Goal: Check status: Check status

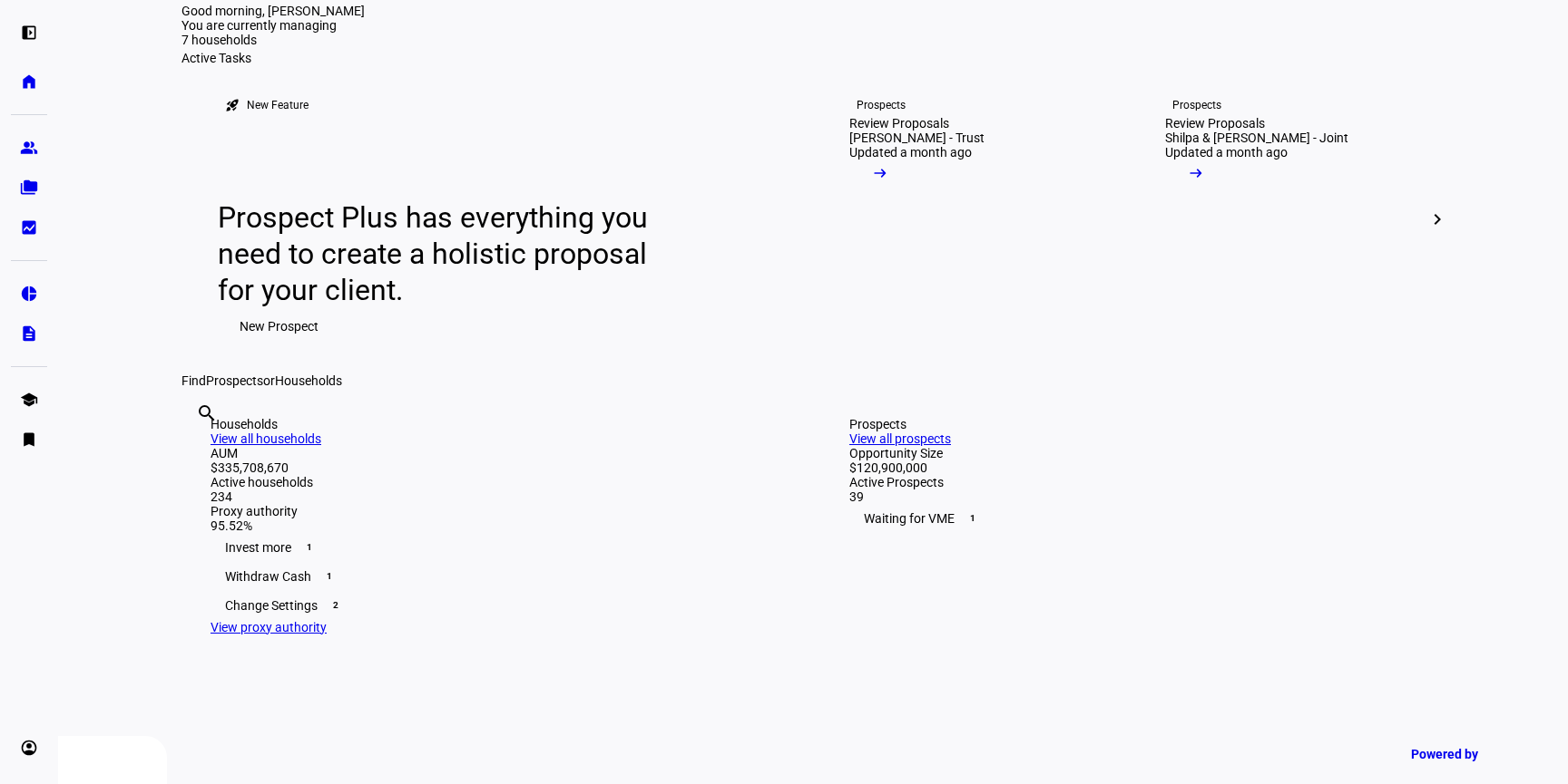
scroll to position [90, 0]
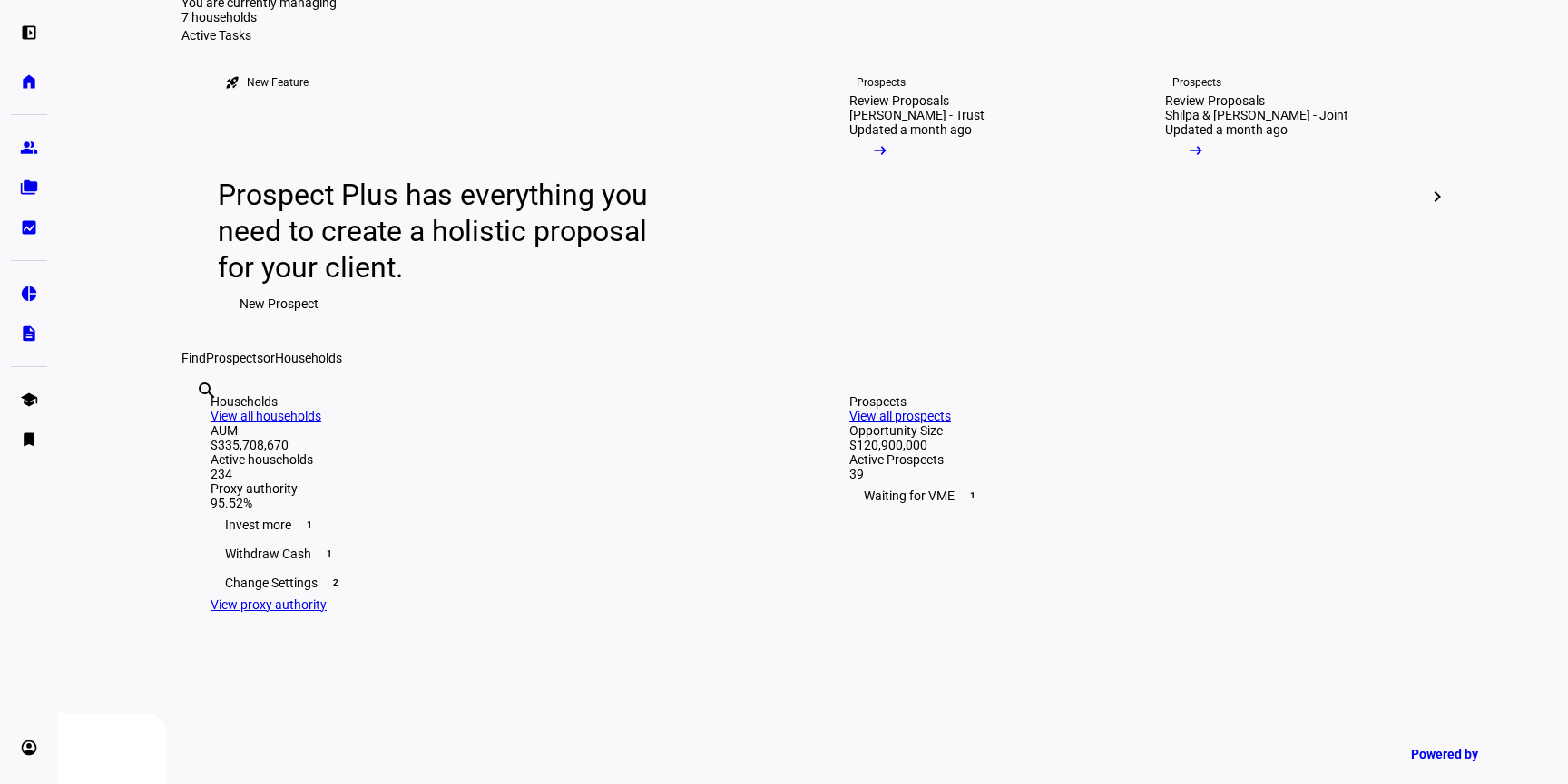
click at [199, 426] on input "text" at bounding box center [198, 415] width 4 height 21
type input "mia"
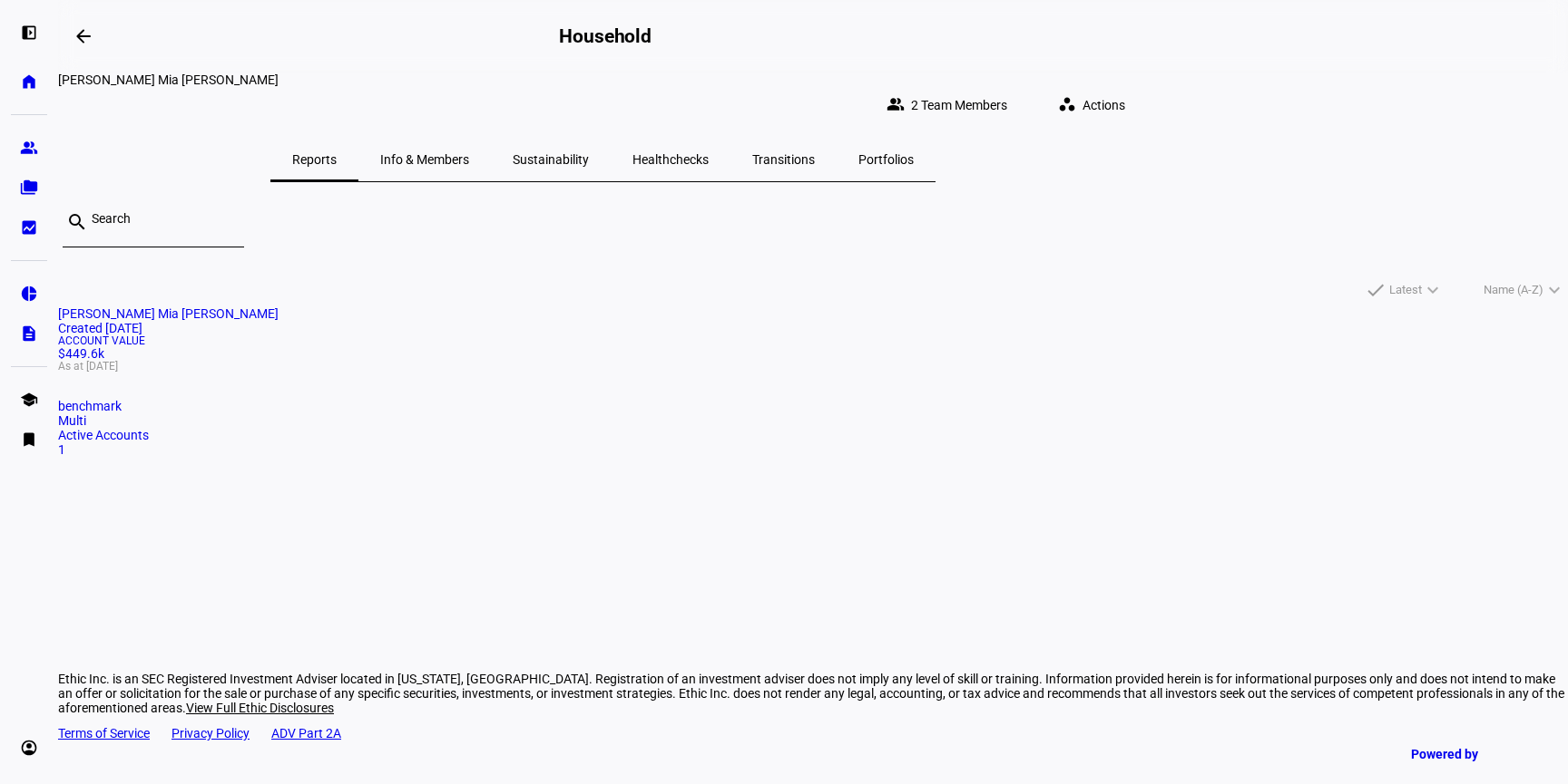
click at [278, 321] on span "Angela Mia Marie Colasuonno" at bounding box center [168, 314] width 221 height 15
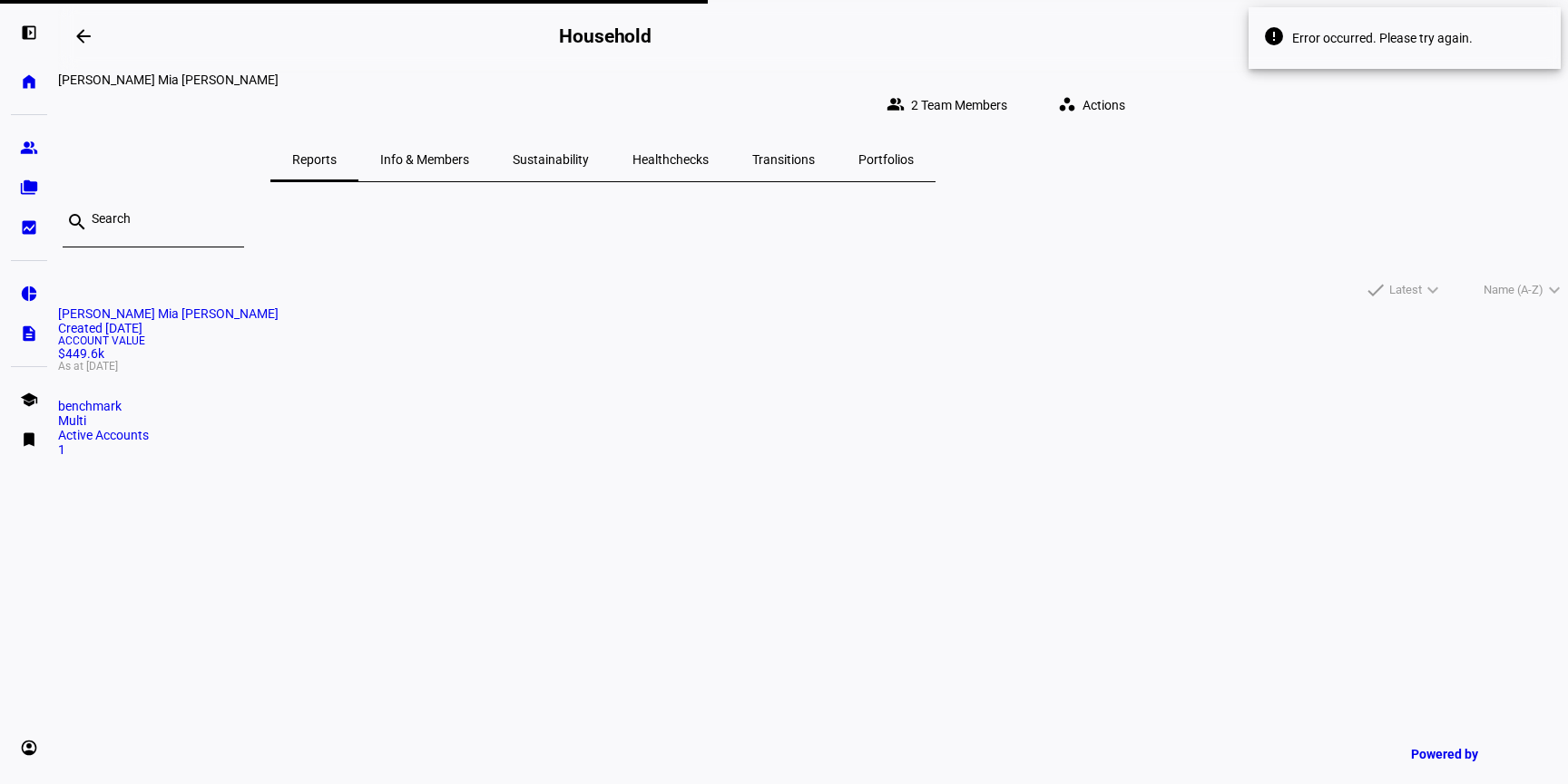
click at [452, 336] on mat-card-title "Angela Mia Marie Colasuonno Created 5 years ago" at bounding box center [812, 321] width 1509 height 29
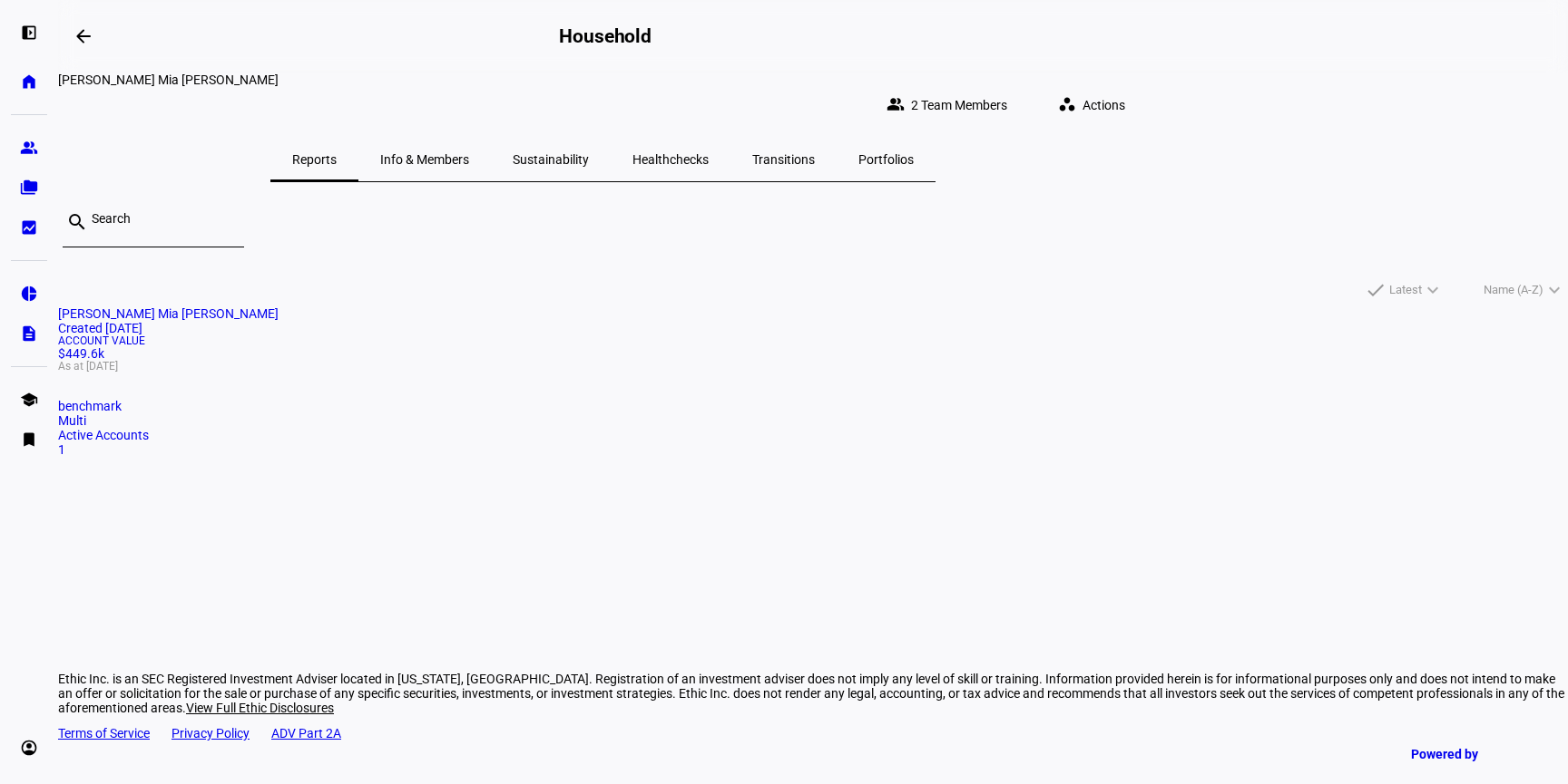
click at [278, 321] on span "Angela Mia Marie Colasuonno" at bounding box center [168, 314] width 221 height 15
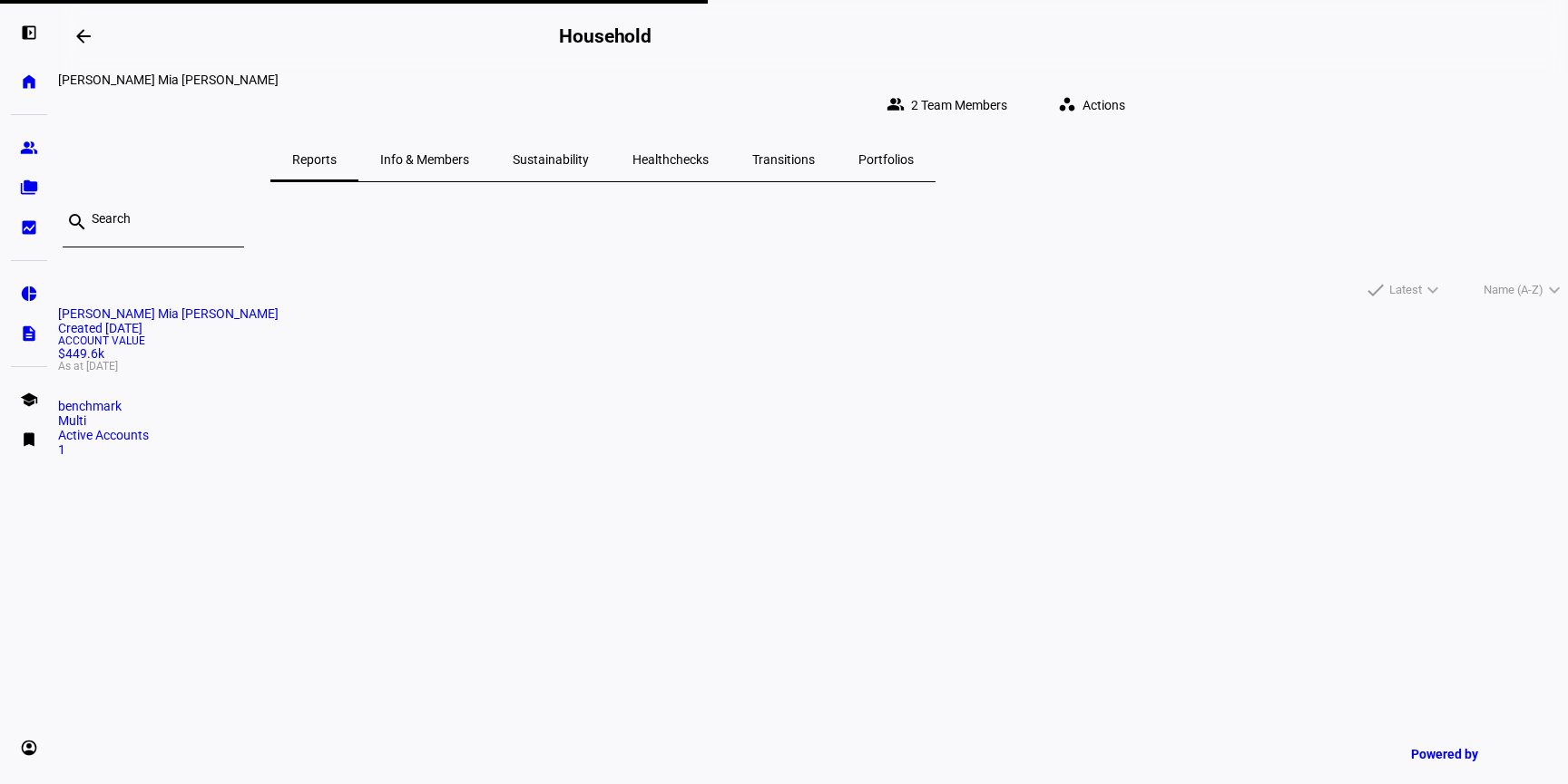
click at [453, 403] on mat-card "Angela Mia Marie Colasuonno Created 5 years ago Account Value $449.6k As at Oct…" at bounding box center [812, 382] width 1509 height 151
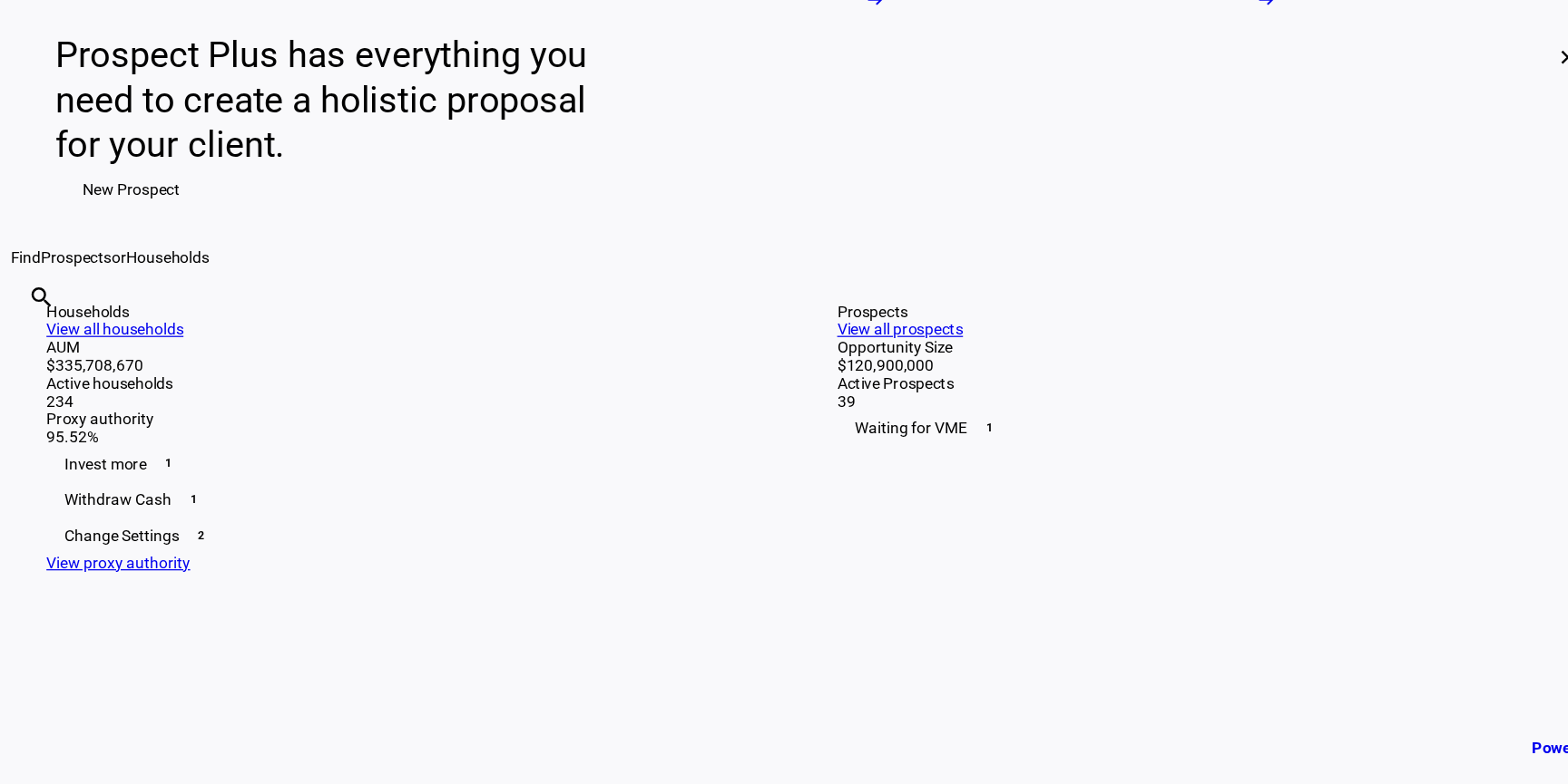
scroll to position [90, 0]
click at [199, 425] on input "text" at bounding box center [198, 414] width 4 height 21
type input "mia"
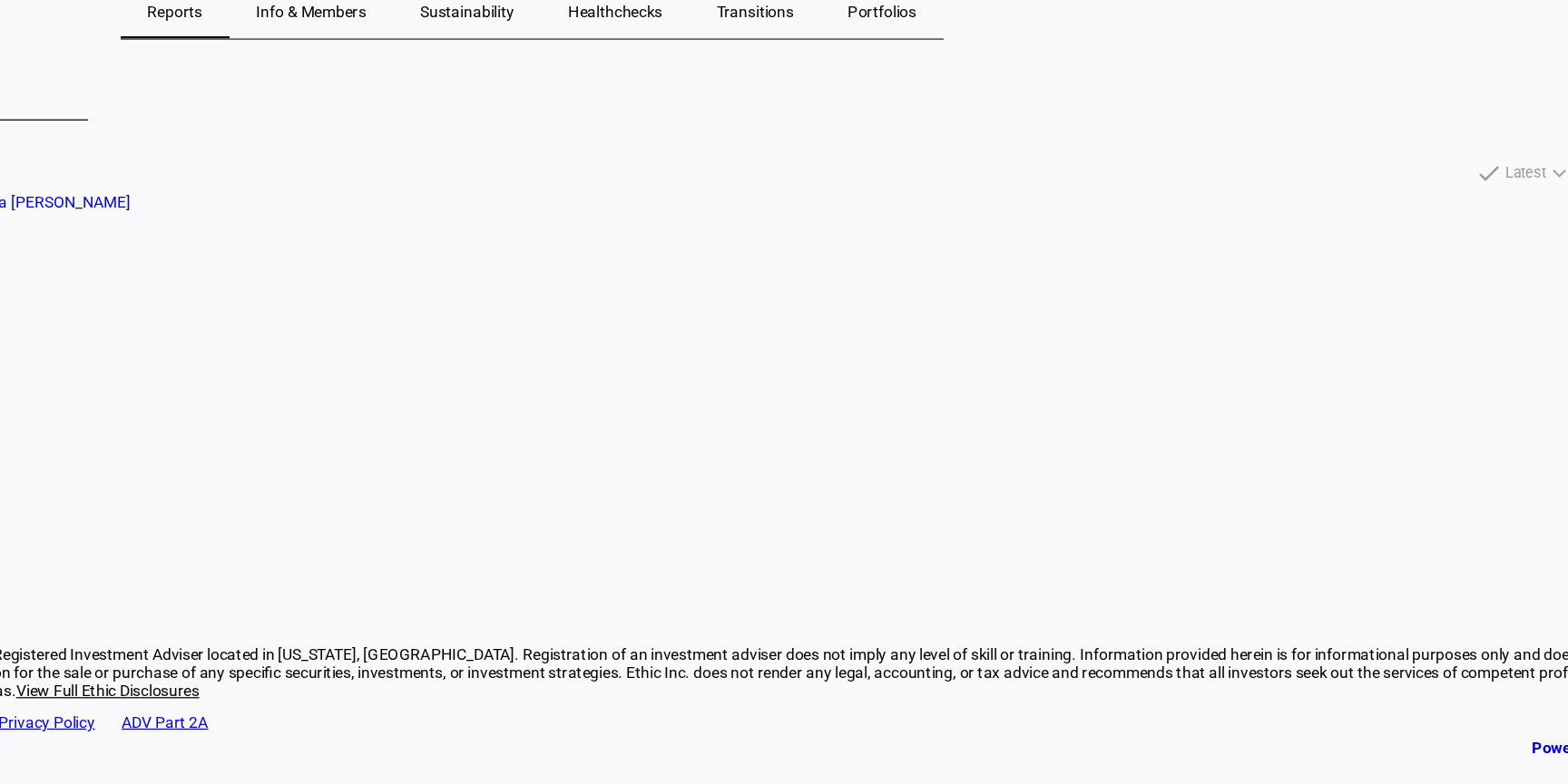
click at [478, 346] on span "Account Value" at bounding box center [812, 341] width 1509 height 11
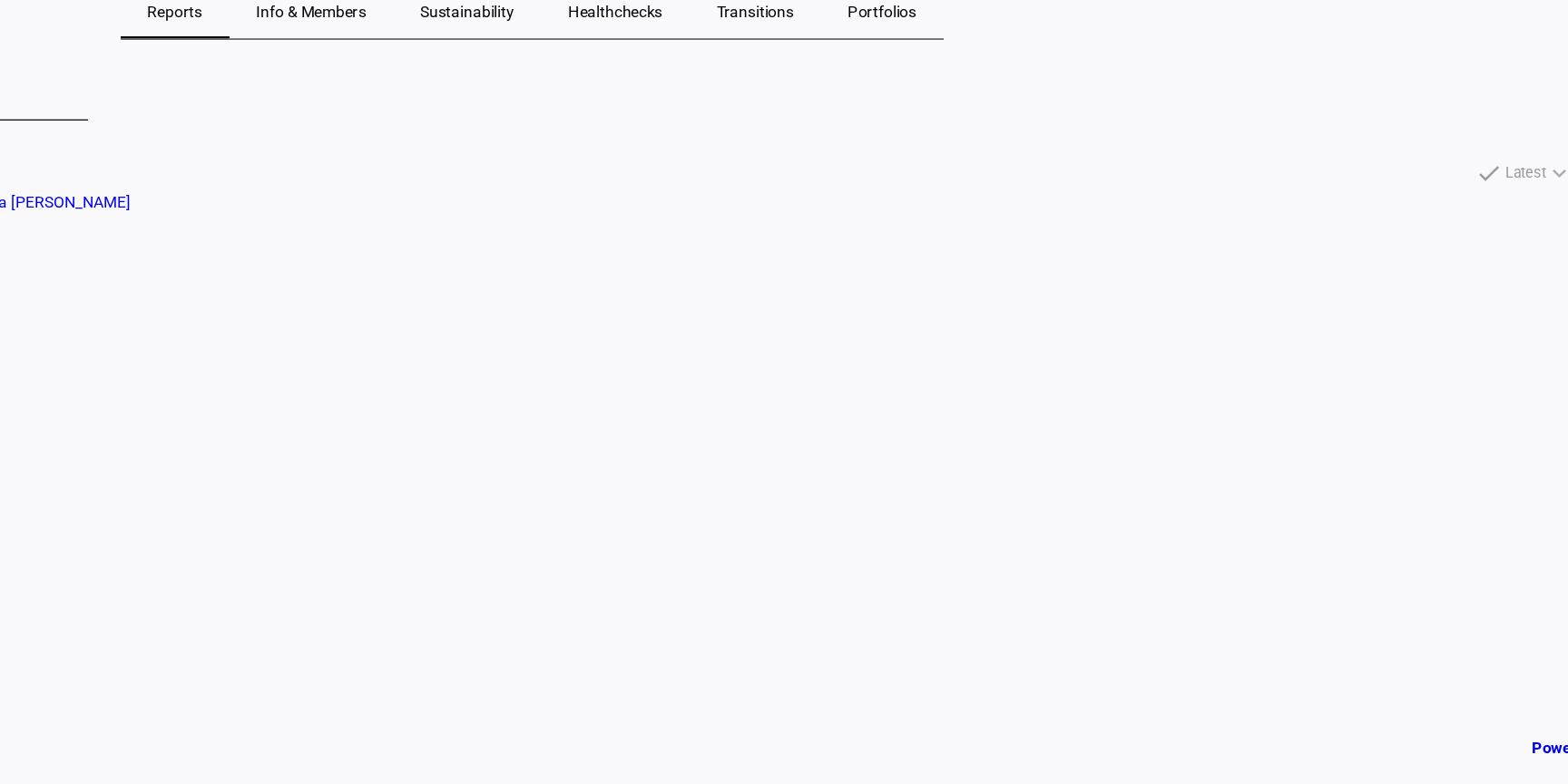
click at [567, 403] on mat-card "[PERSON_NAME] Mia [PERSON_NAME] Created [DATE] Account Value $449.6k As at [DAT…" at bounding box center [812, 382] width 1509 height 151
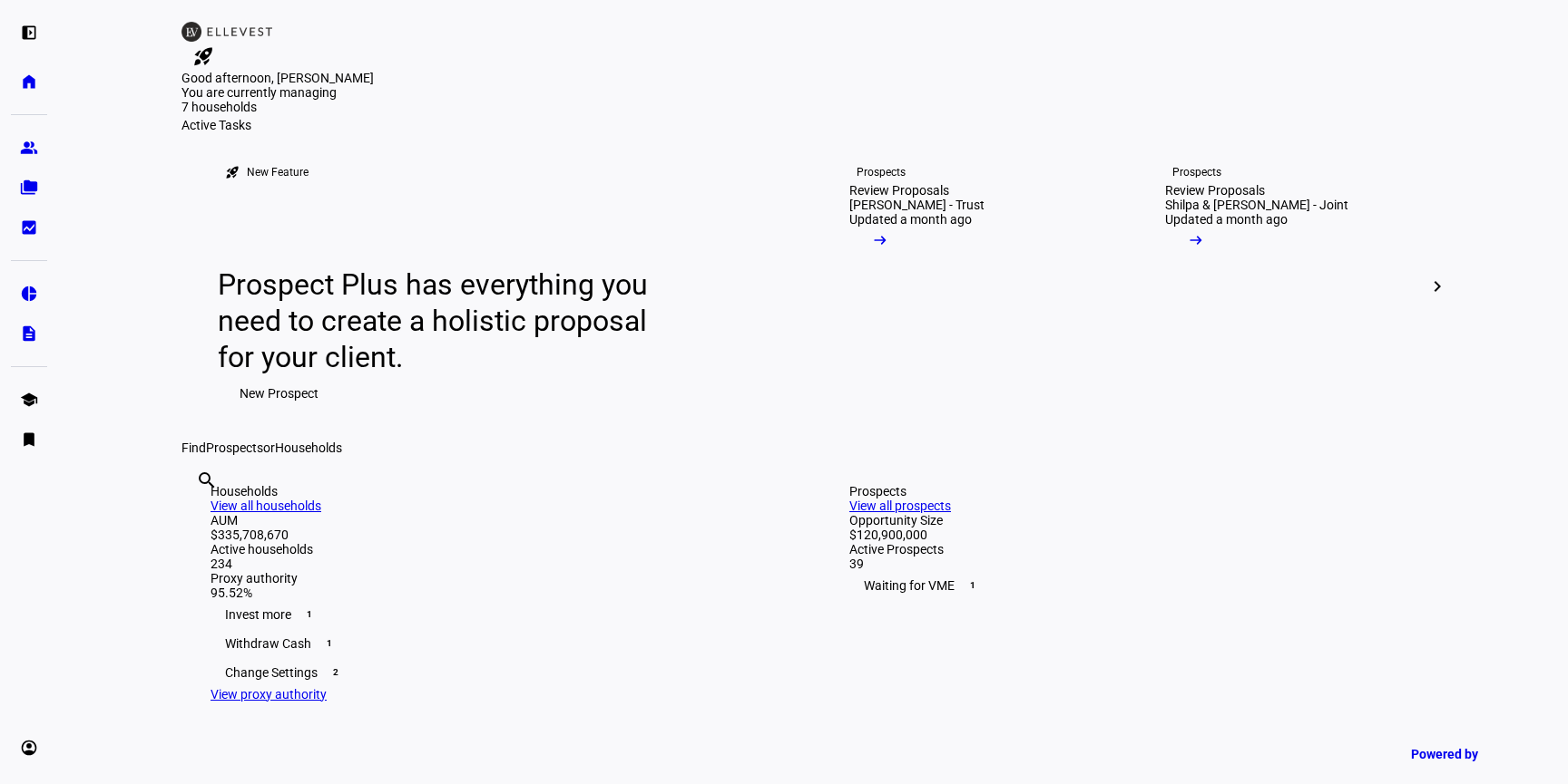
click at [199, 516] on input "text" at bounding box center [198, 504] width 4 height 21
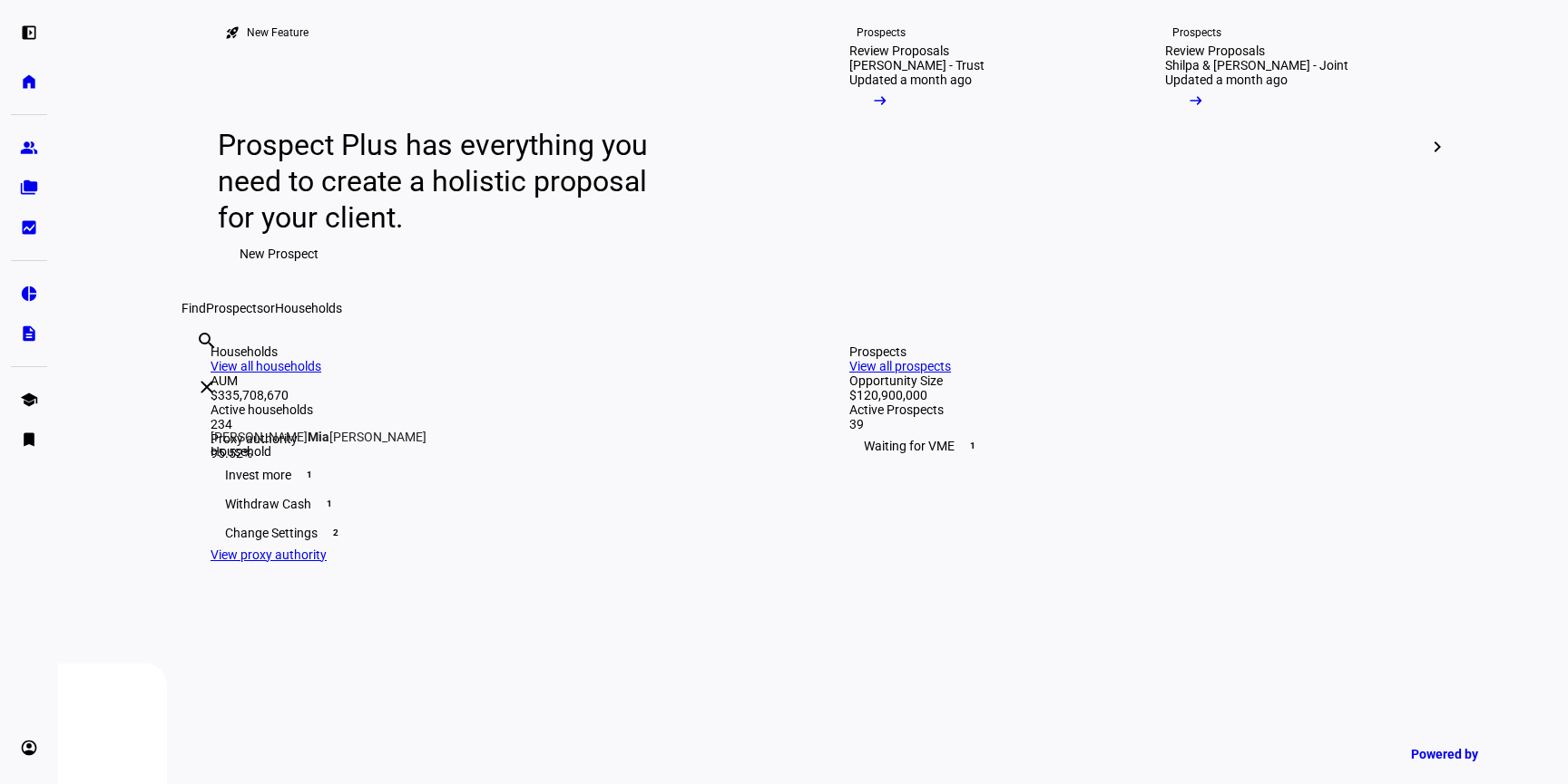
scroll to position [143, 0]
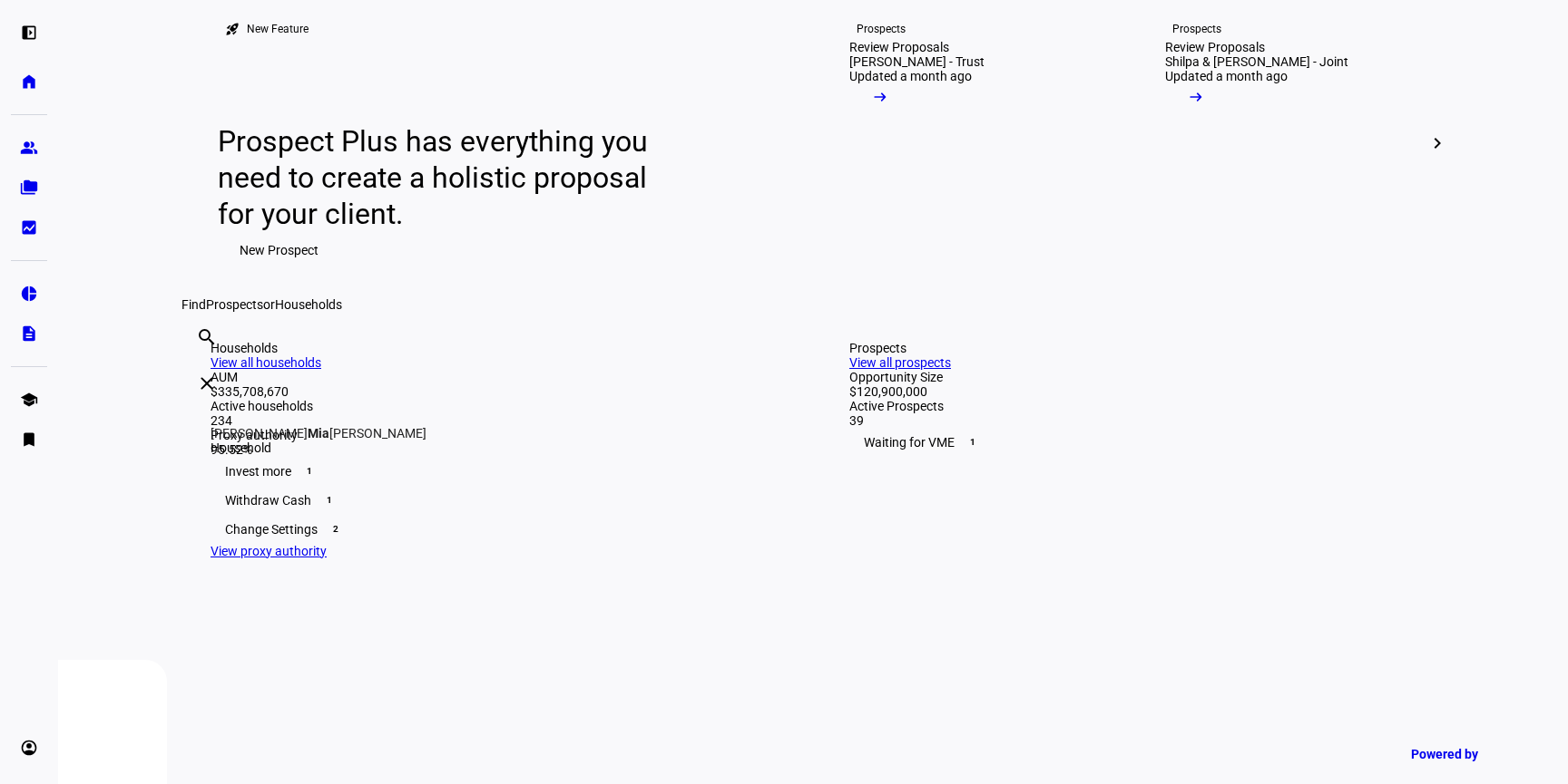
type input "mia"
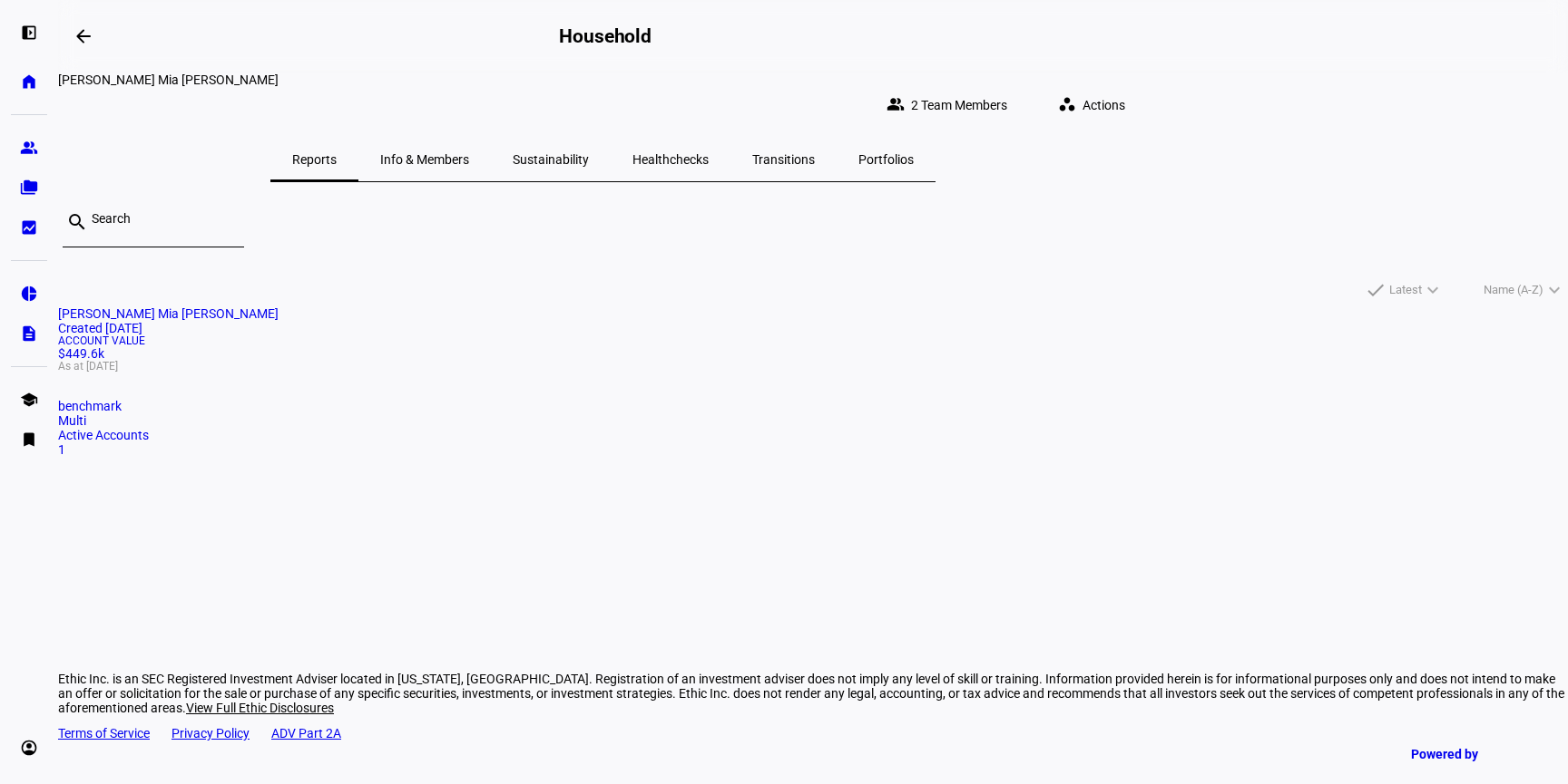
click at [446, 336] on mat-card-title "Angela Mia Marie Colasuonno Created 5 years ago" at bounding box center [812, 321] width 1509 height 29
